Goal: Task Accomplishment & Management: Complete application form

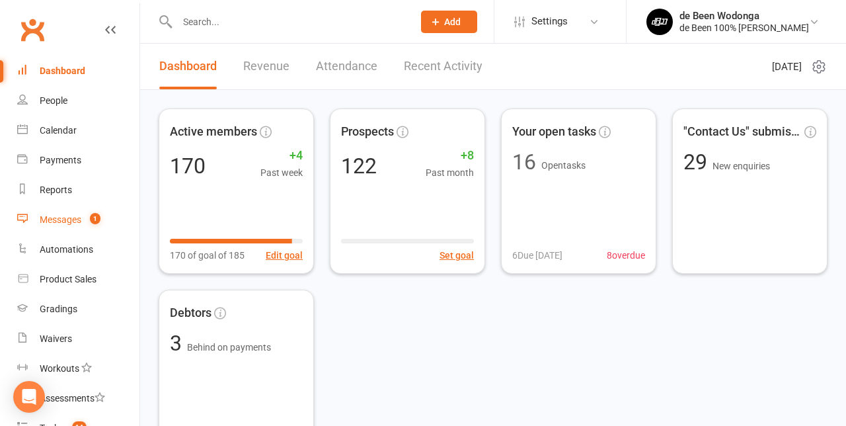
click at [73, 221] on div "Messages" at bounding box center [61, 219] width 42 height 11
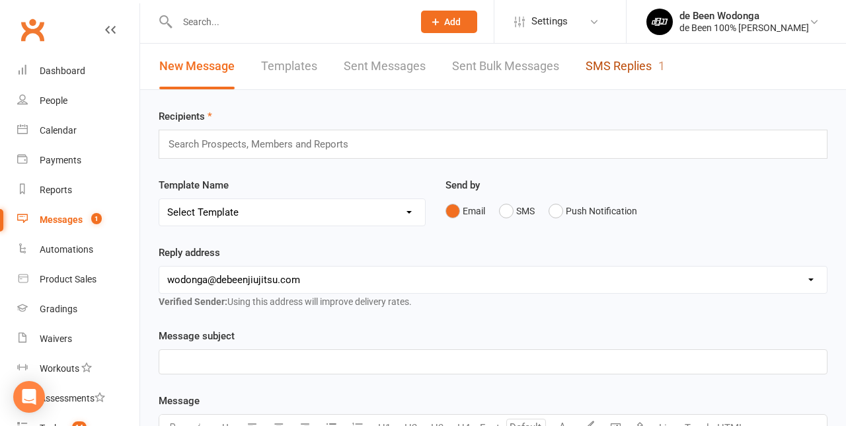
click at [636, 67] on link "SMS Replies 1" at bounding box center [624, 67] width 79 height 46
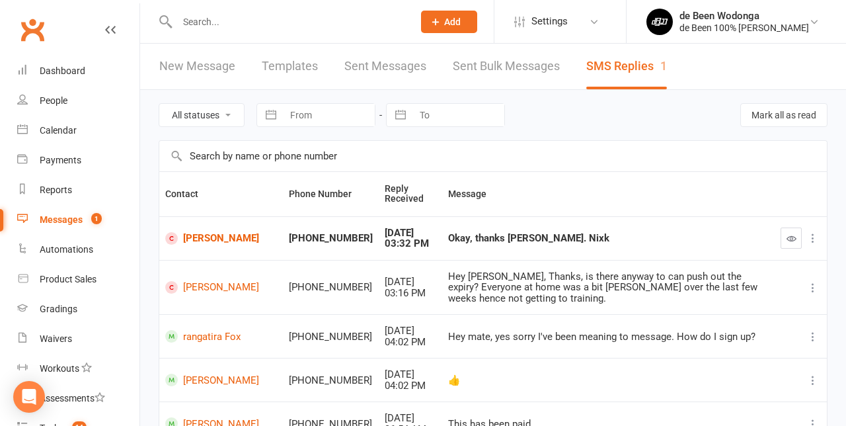
click at [794, 237] on icon "button" at bounding box center [791, 238] width 10 height 10
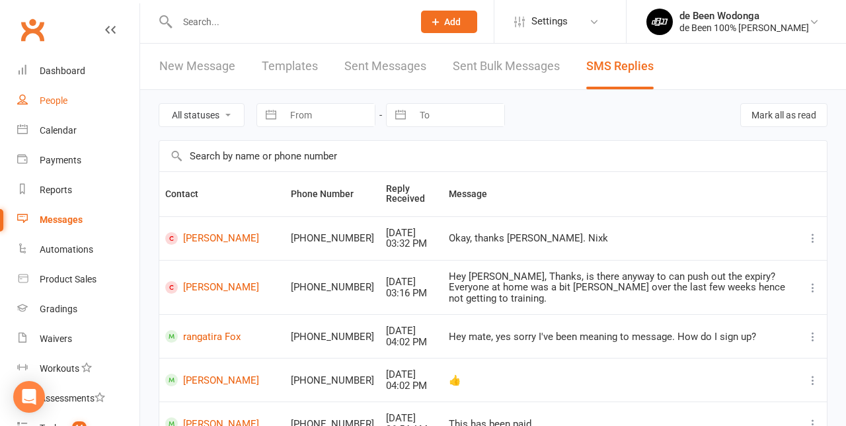
click at [49, 96] on div "People" at bounding box center [54, 100] width 28 height 11
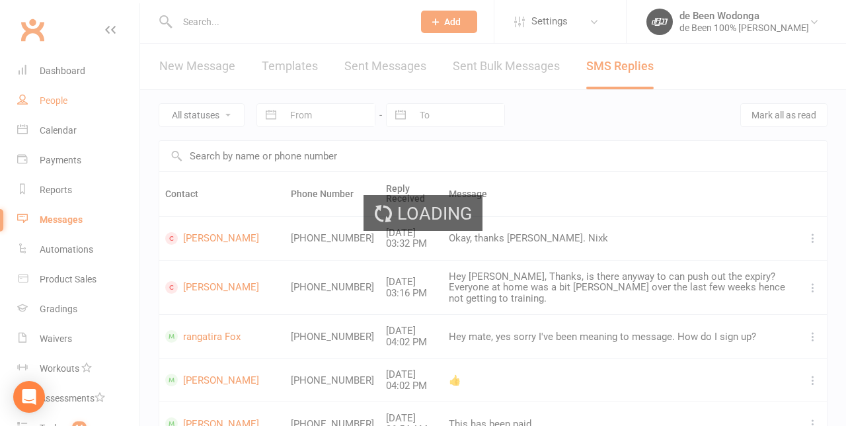
select select "100"
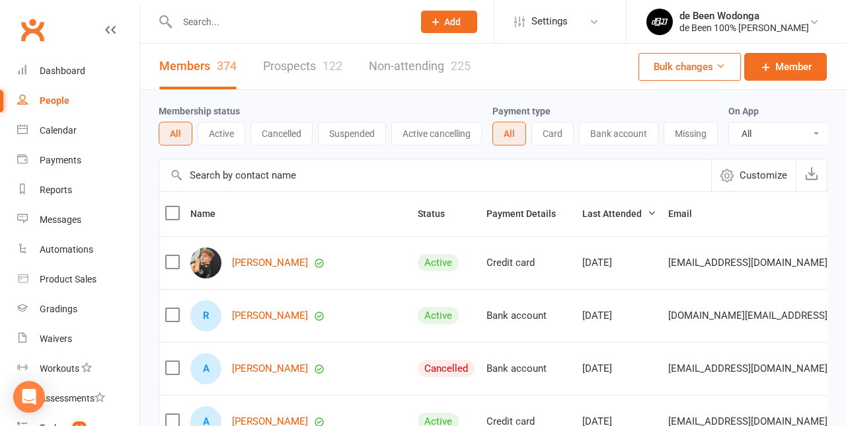
click at [225, 18] on input "text" at bounding box center [288, 22] width 231 height 19
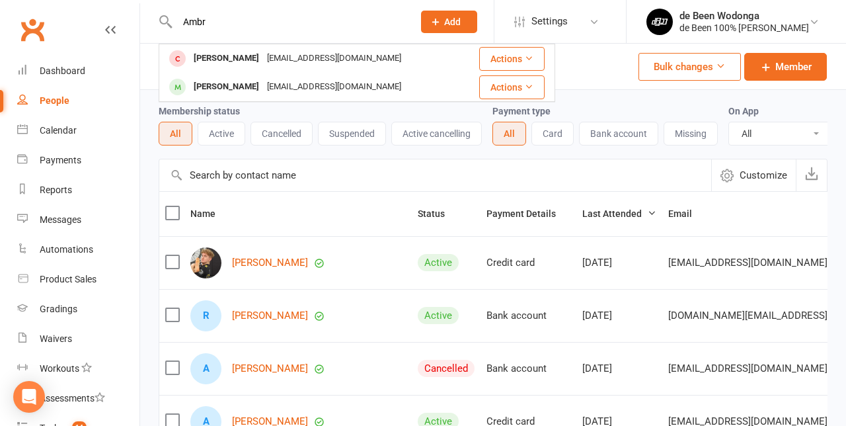
type input "Ambr"
click at [226, 51] on div "[PERSON_NAME]" at bounding box center [226, 58] width 73 height 19
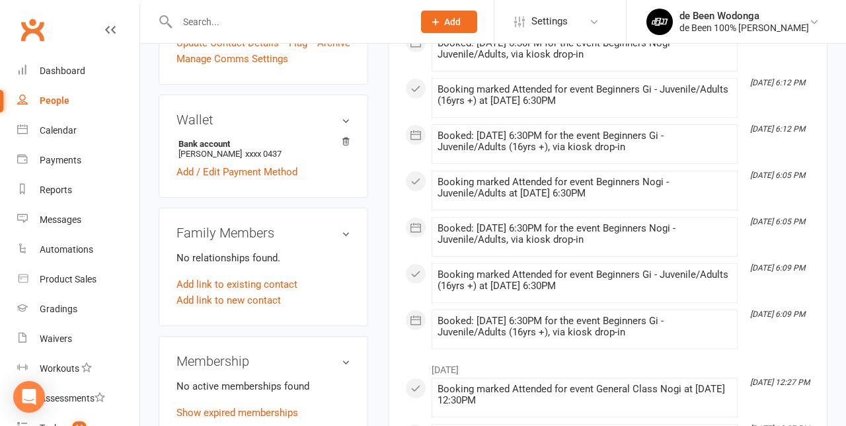
scroll to position [443, 0]
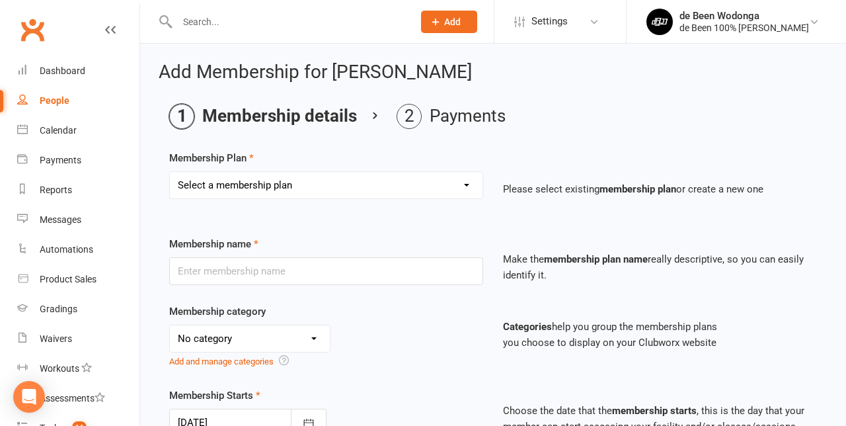
click at [457, 184] on select "Select a membership plan Create new Membership Plan Mobile Test Membership 2 Cl…" at bounding box center [326, 185] width 313 height 26
select select "10"
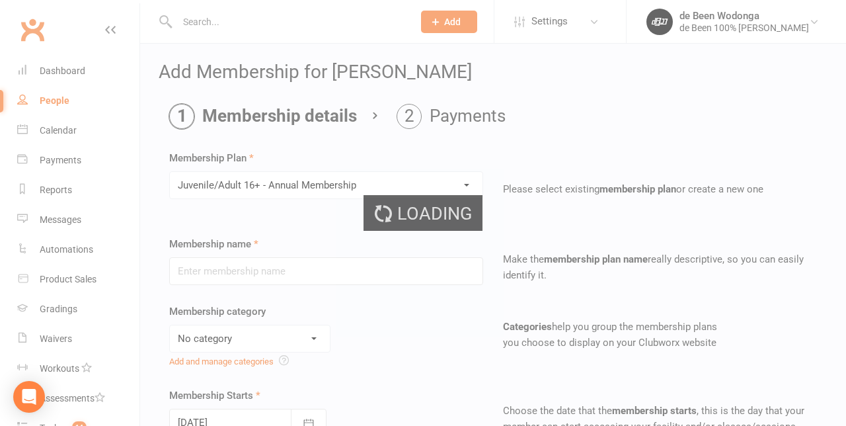
type input "Juvenile/Adult 16+ - Annual Membership"
select select "0"
type input "13"
select select "2"
type input "4"
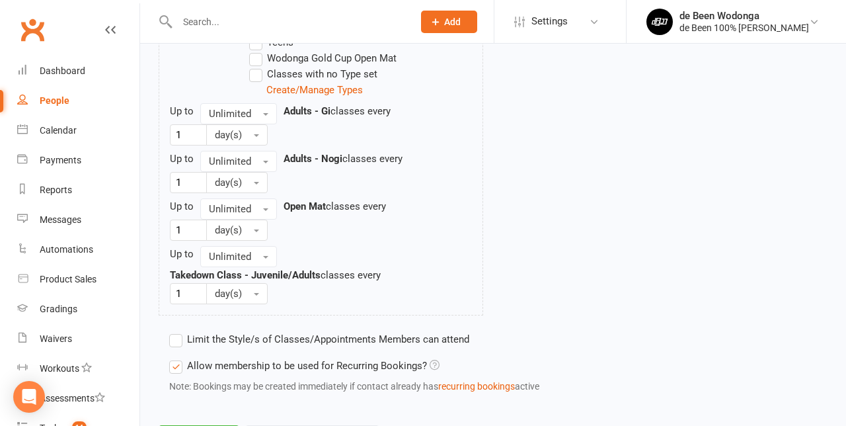
scroll to position [962, 0]
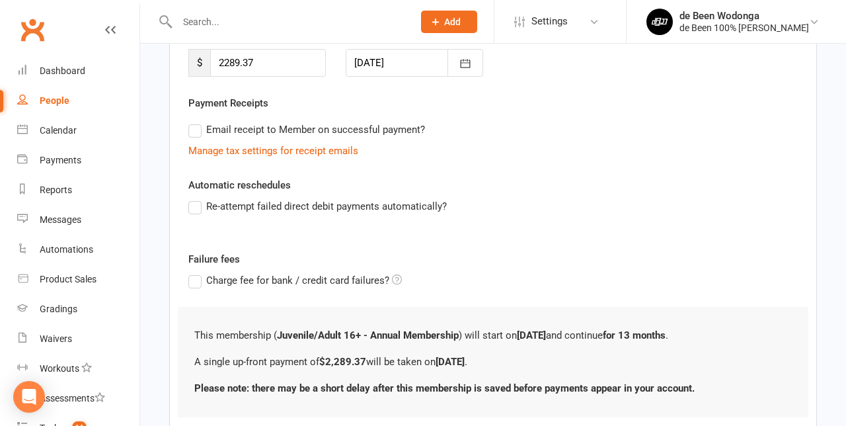
scroll to position [237, 0]
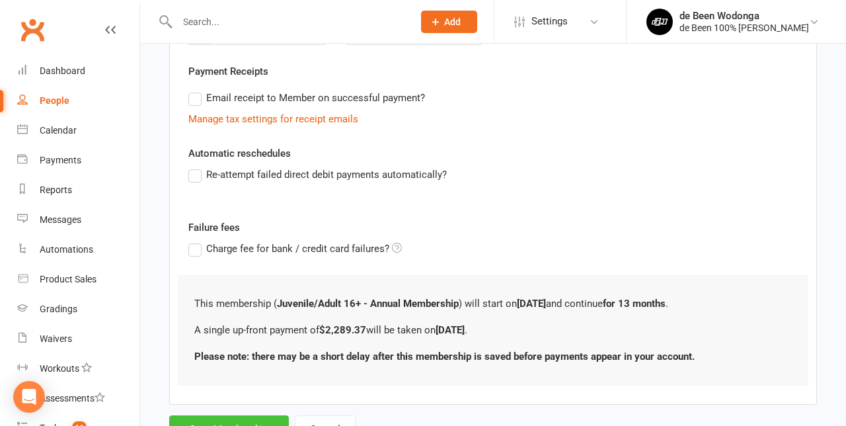
click at [244, 424] on button "Save Membership" at bounding box center [229, 429] width 120 height 28
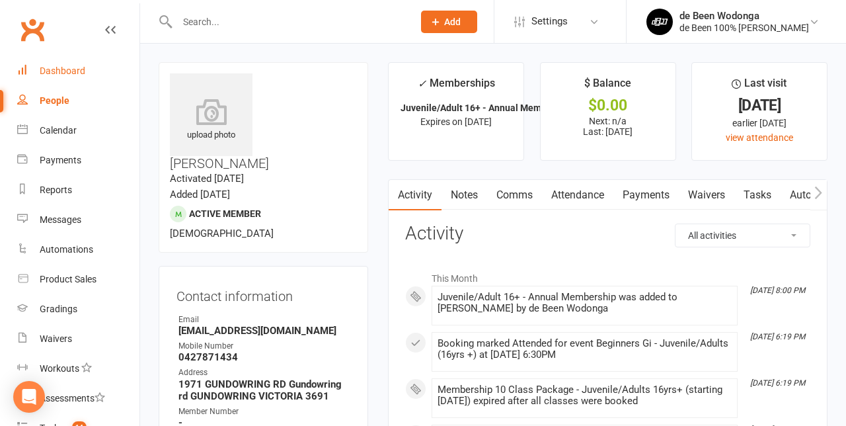
click at [63, 80] on link "Dashboard" at bounding box center [78, 71] width 122 height 30
